Goal: Task Accomplishment & Management: Complete application form

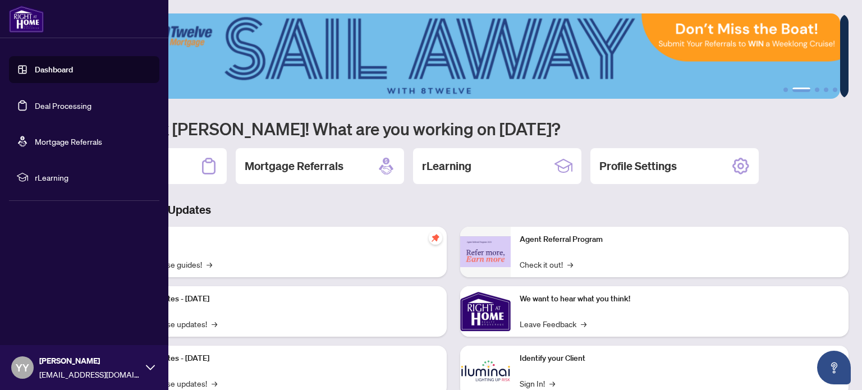
click at [76, 107] on link "Deal Processing" at bounding box center [63, 105] width 57 height 10
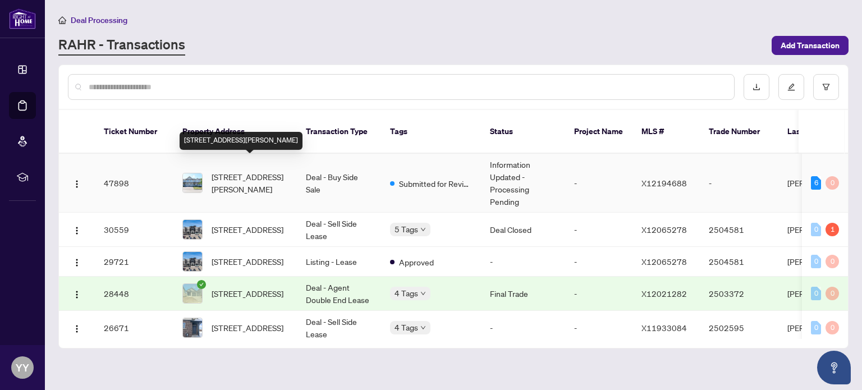
click at [248, 171] on span "[STREET_ADDRESS][PERSON_NAME]" at bounding box center [250, 183] width 76 height 25
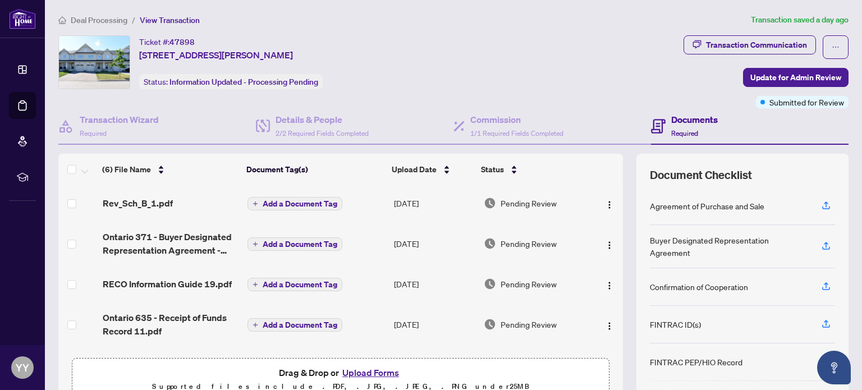
click at [366, 369] on button "Upload Forms" at bounding box center [370, 372] width 63 height 15
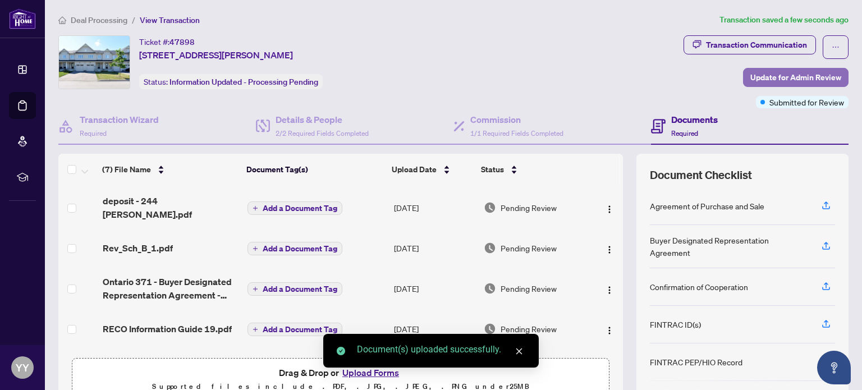
click at [773, 77] on span "Update for Admin Review" at bounding box center [796, 77] width 91 height 18
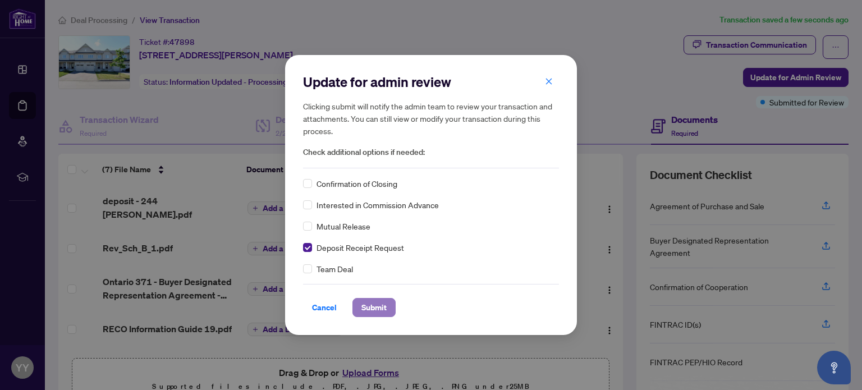
click at [364, 304] on span "Submit" at bounding box center [374, 308] width 25 height 18
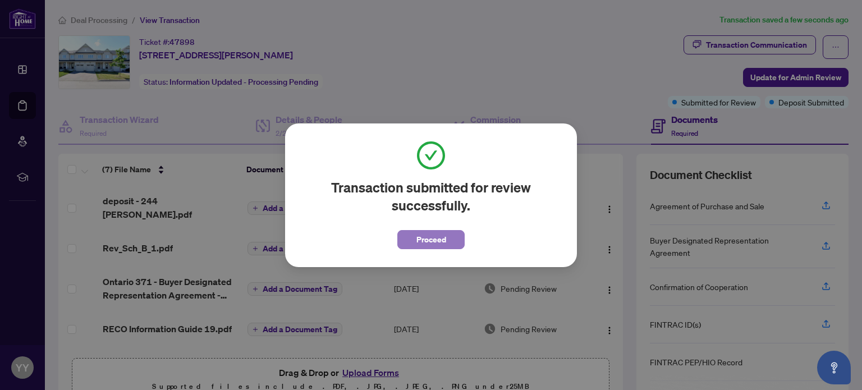
click at [429, 240] on span "Proceed" at bounding box center [432, 240] width 30 height 18
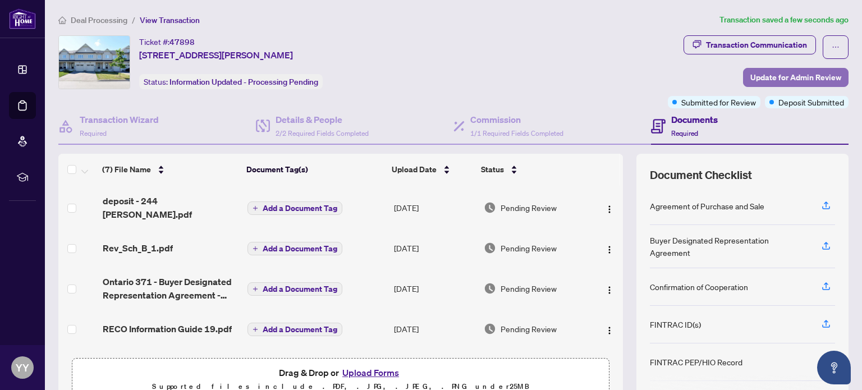
click at [758, 80] on span "Update for Admin Review" at bounding box center [796, 77] width 91 height 18
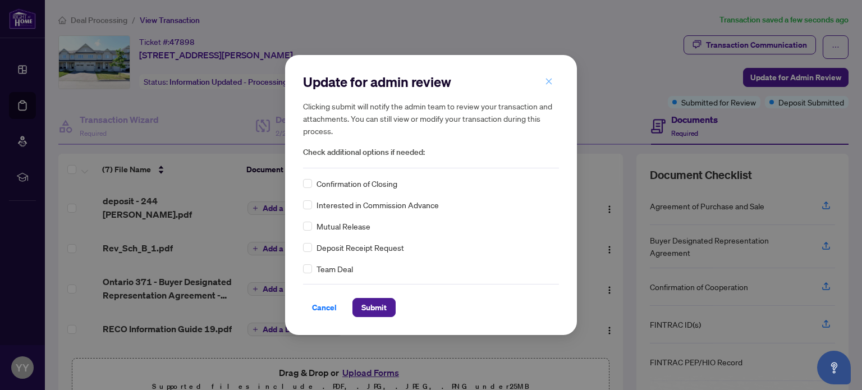
click at [547, 80] on icon "close" at bounding box center [549, 81] width 6 height 6
